Goal: Information Seeking & Learning: Learn about a topic

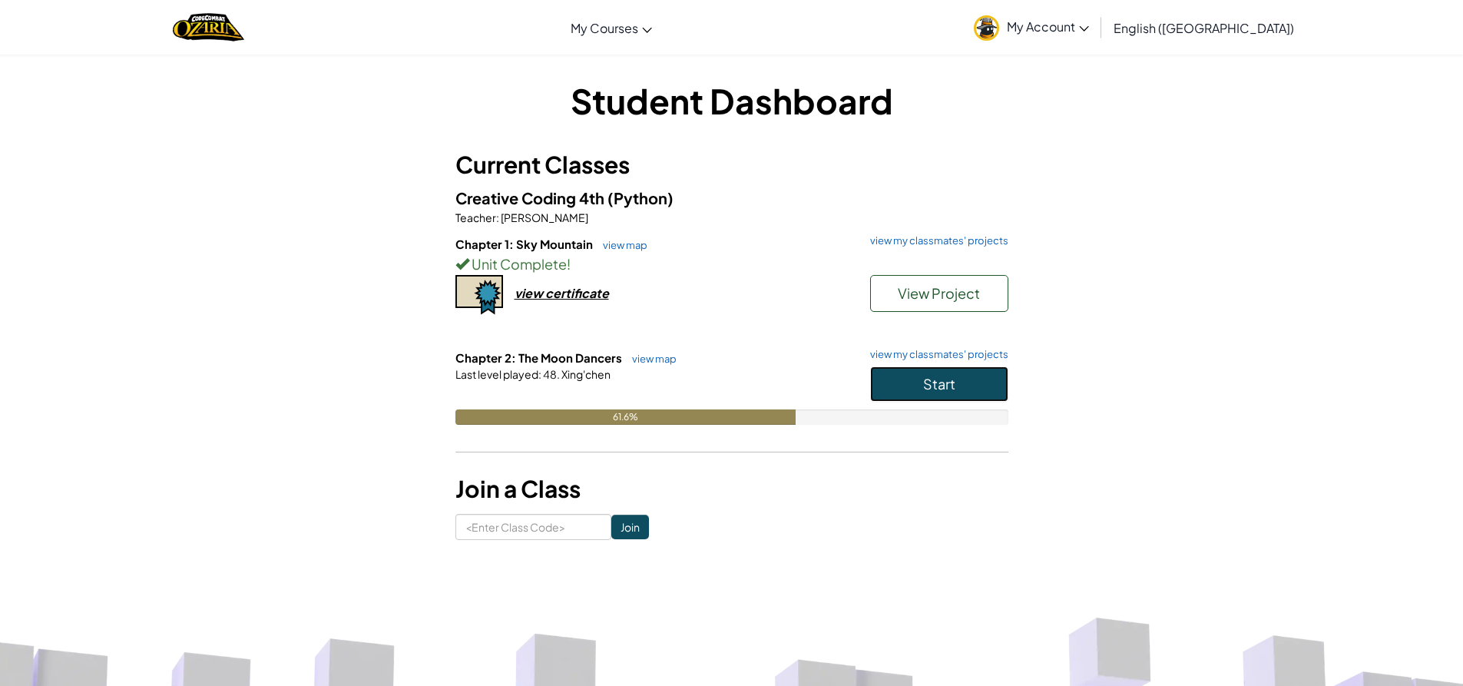
click at [890, 393] on button "Start" at bounding box center [939, 383] width 138 height 35
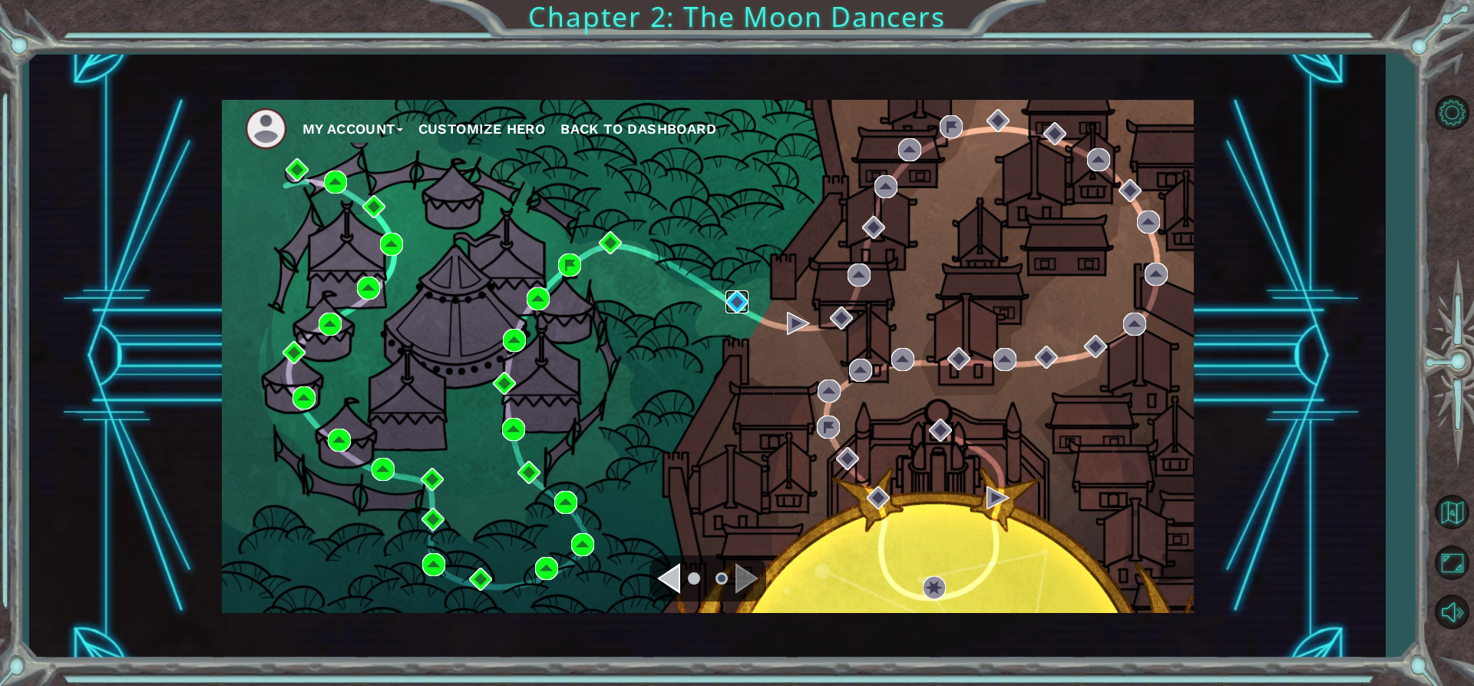
click at [728, 301] on img at bounding box center [737, 301] width 23 height 23
